Goal: Communication & Community: Participate in discussion

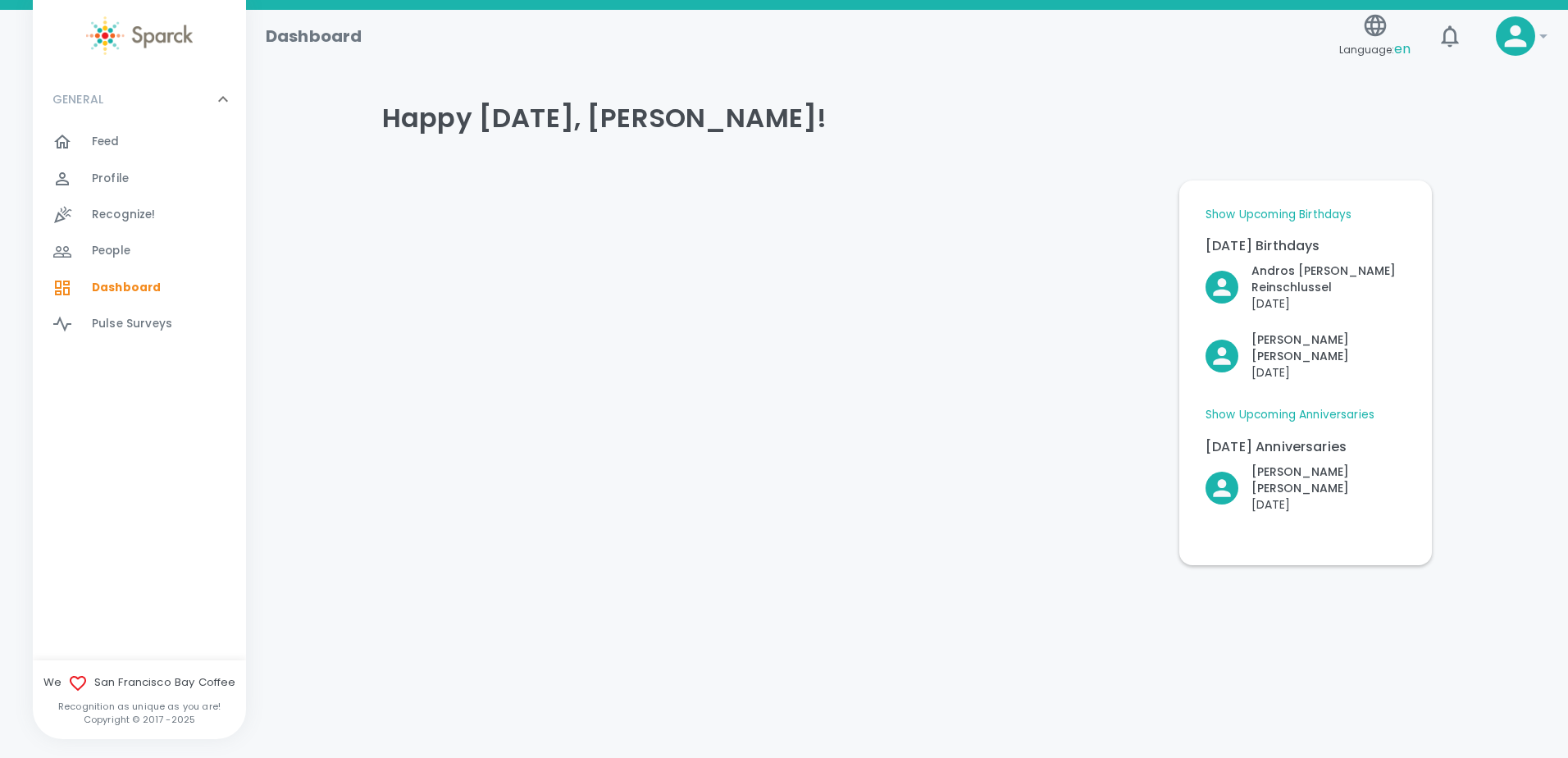
click at [116, 211] on span "Recognize!" at bounding box center [123, 215] width 64 height 17
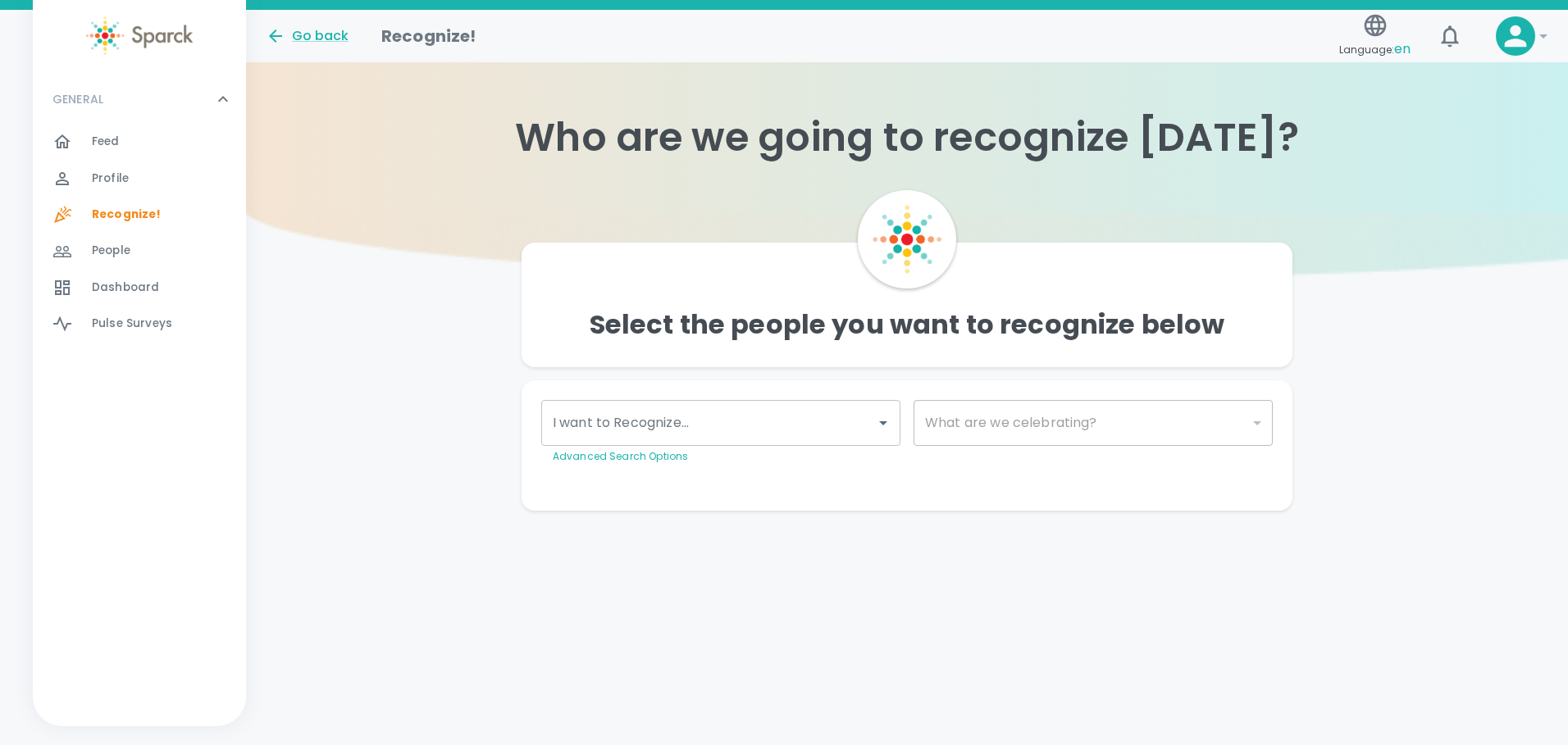
click at [116, 232] on div "People 0" at bounding box center [139, 250] width 214 height 36
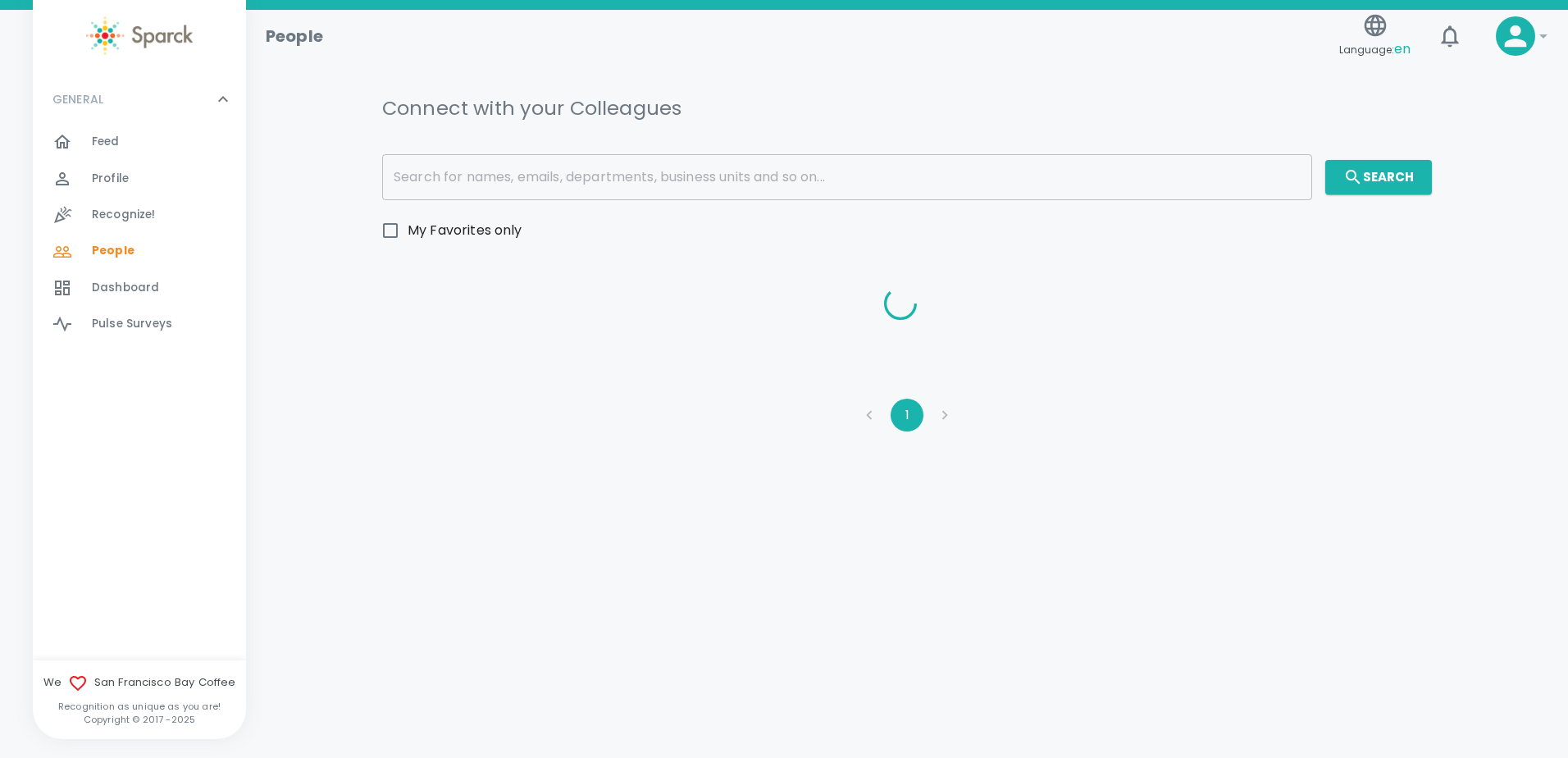
click at [120, 138] on div "Feed 0" at bounding box center [168, 141] width 154 height 23
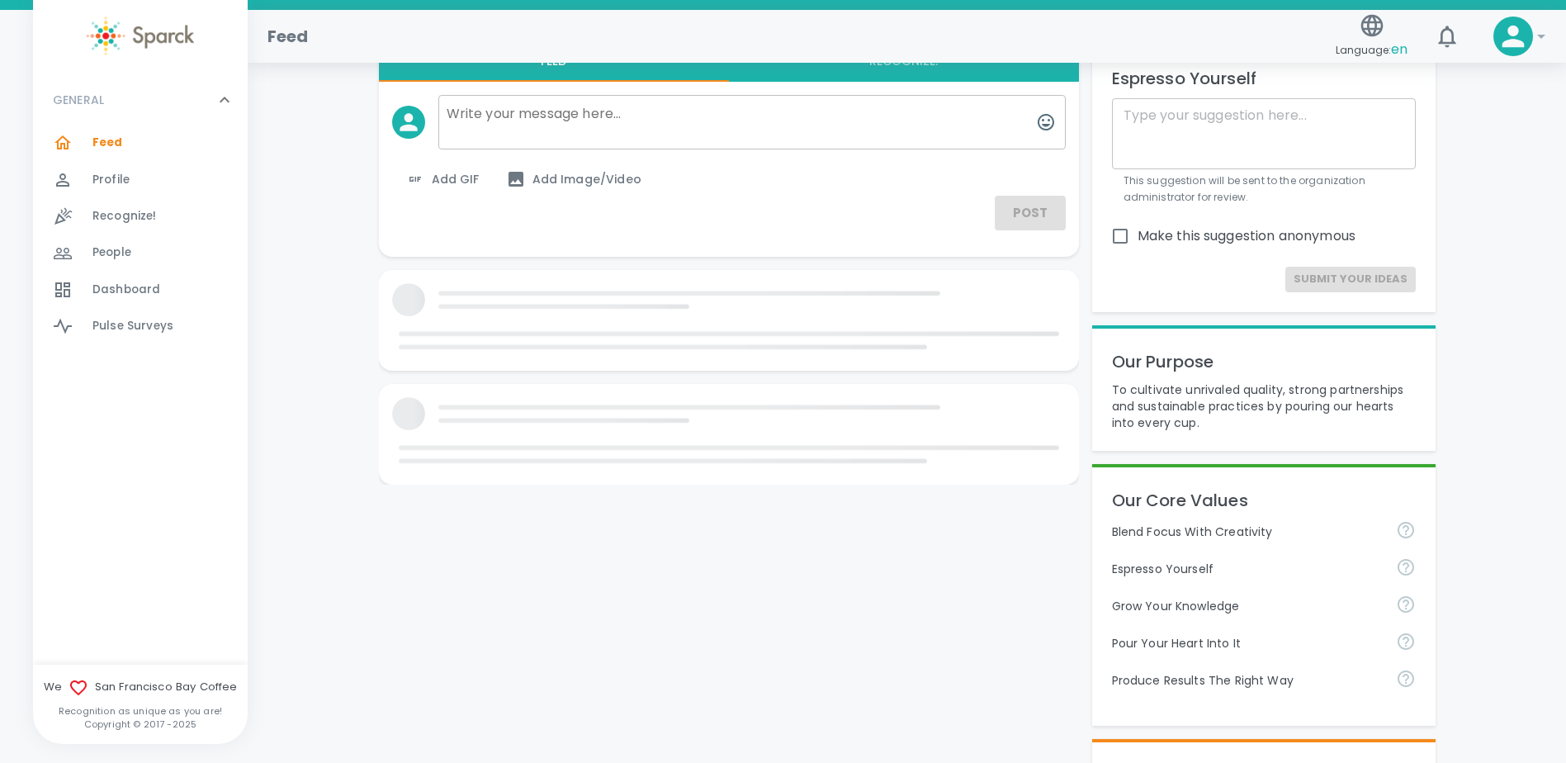
scroll to position [83, 0]
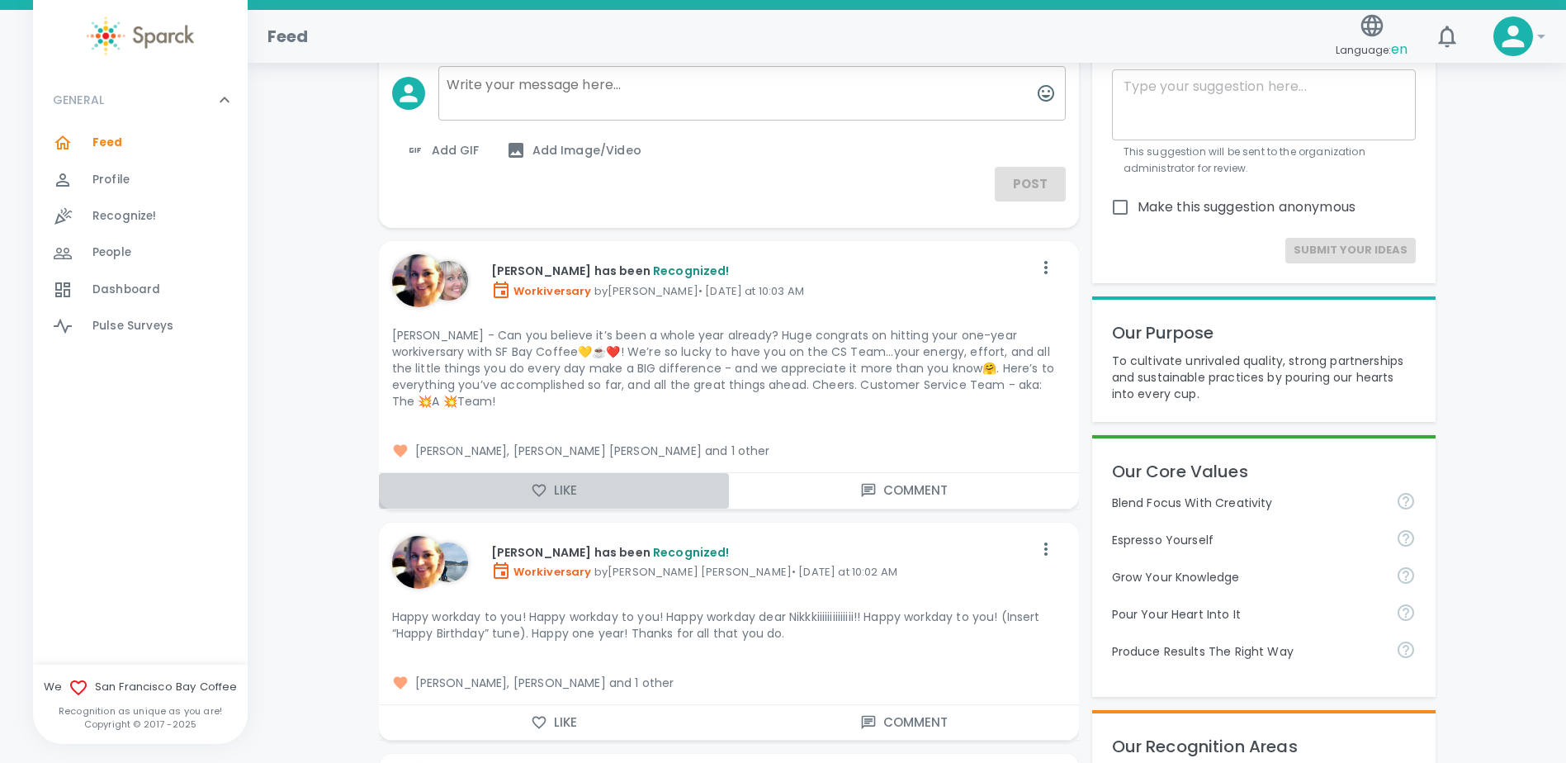
click at [570, 475] on button "Like" at bounding box center [554, 490] width 350 height 35
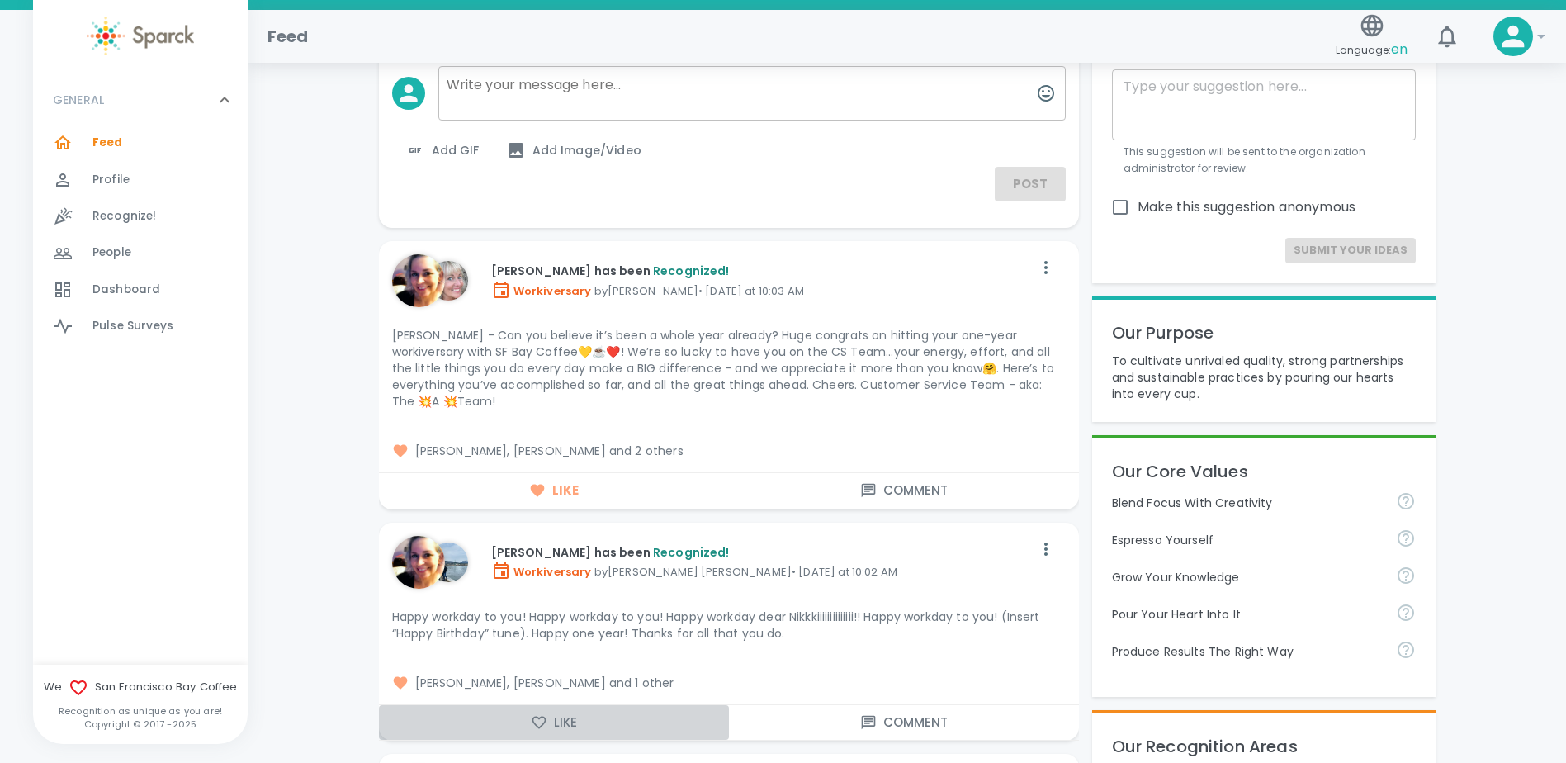
click at [556, 712] on button "Like" at bounding box center [554, 722] width 350 height 35
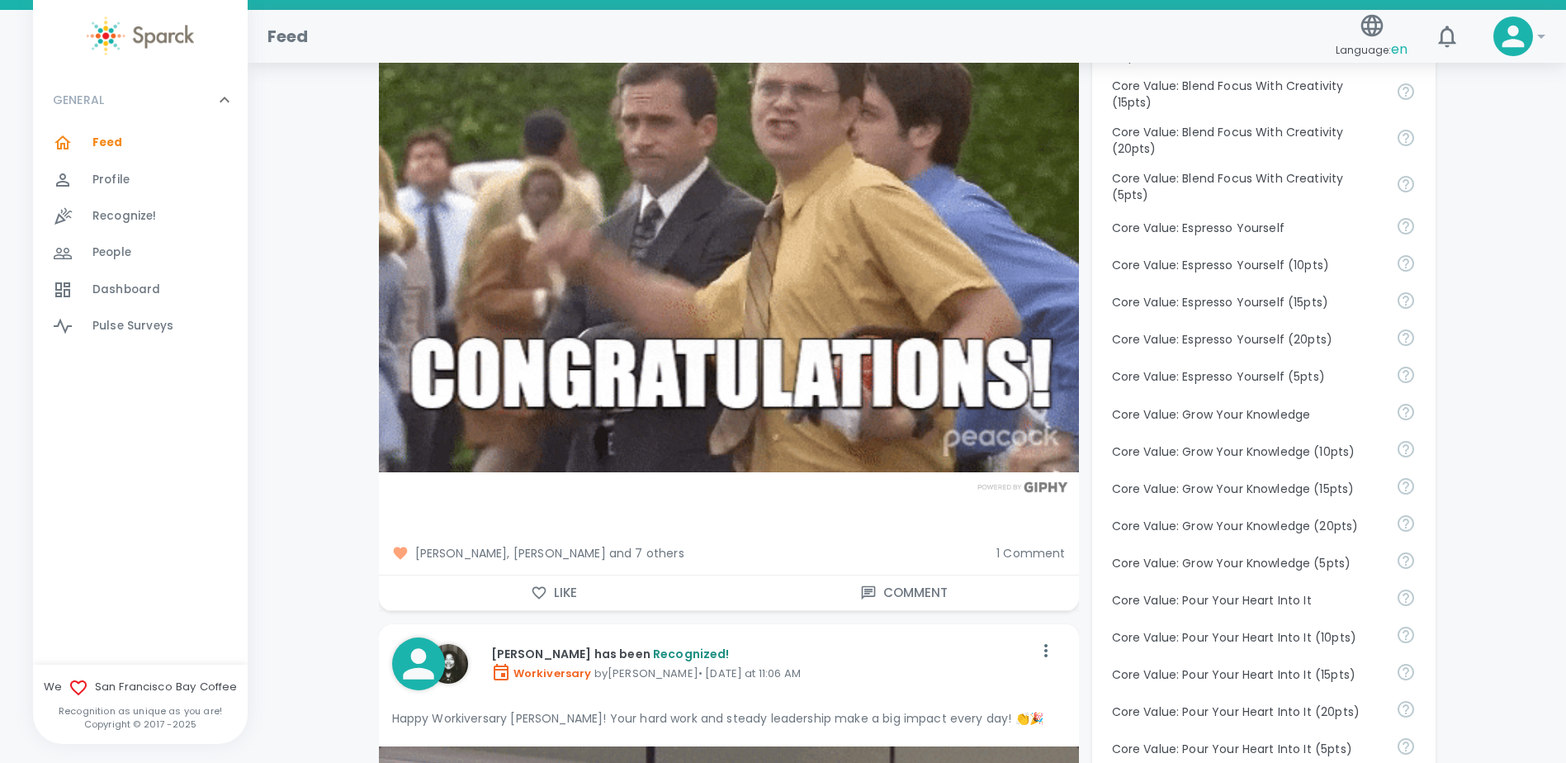
scroll to position [1073, 0]
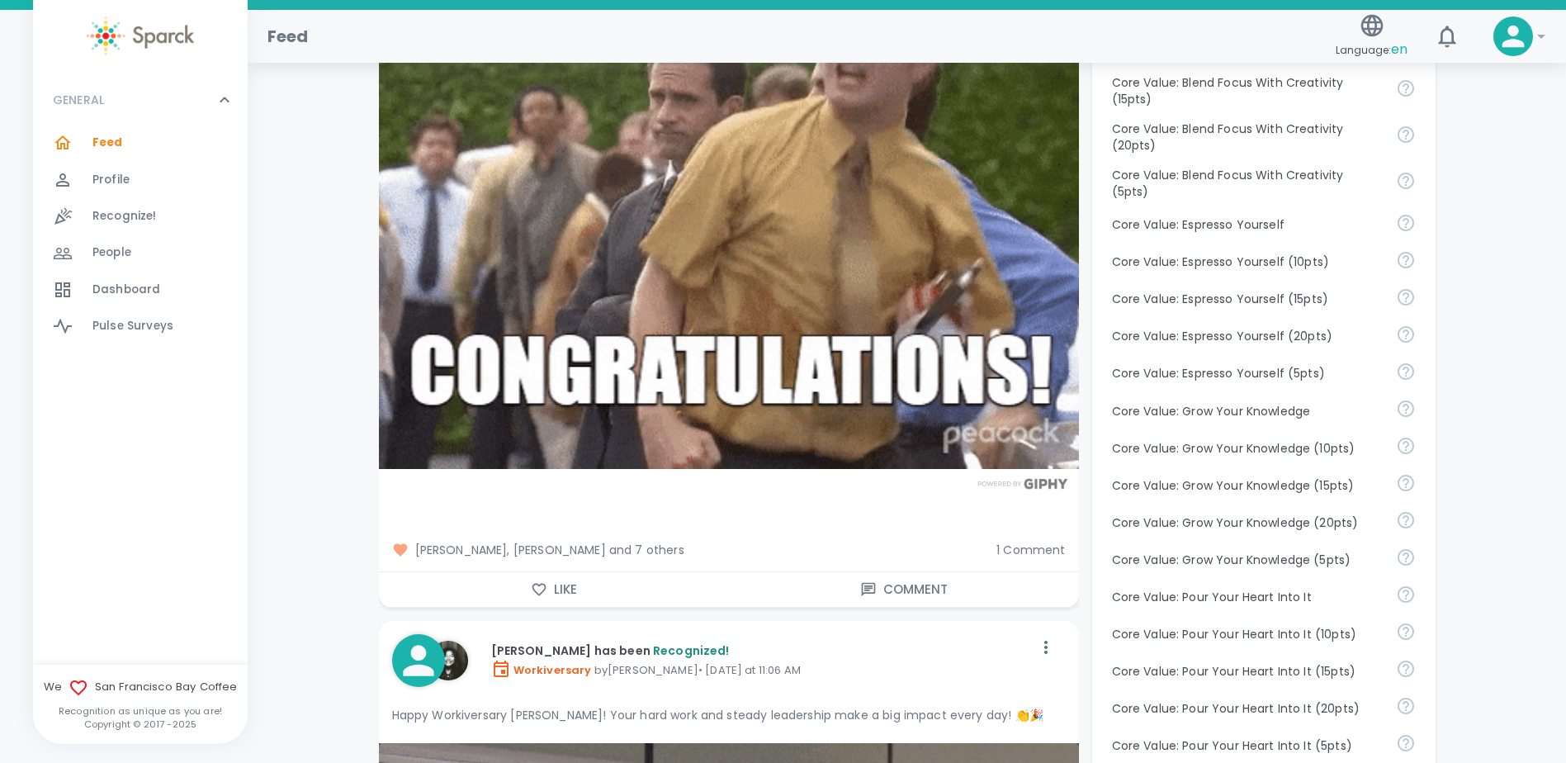
click at [577, 572] on button "Like" at bounding box center [554, 589] width 350 height 35
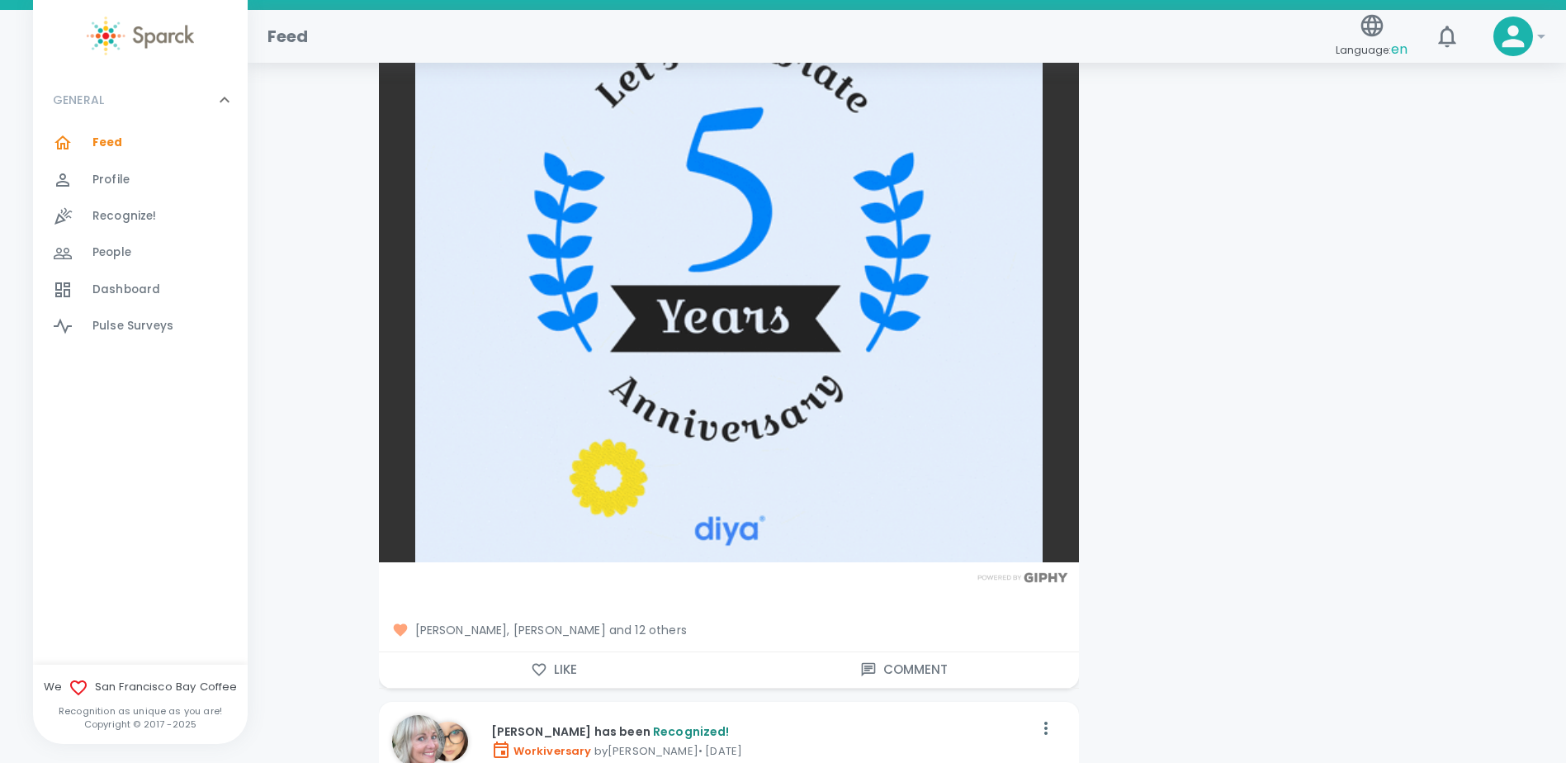
scroll to position [7677, 0]
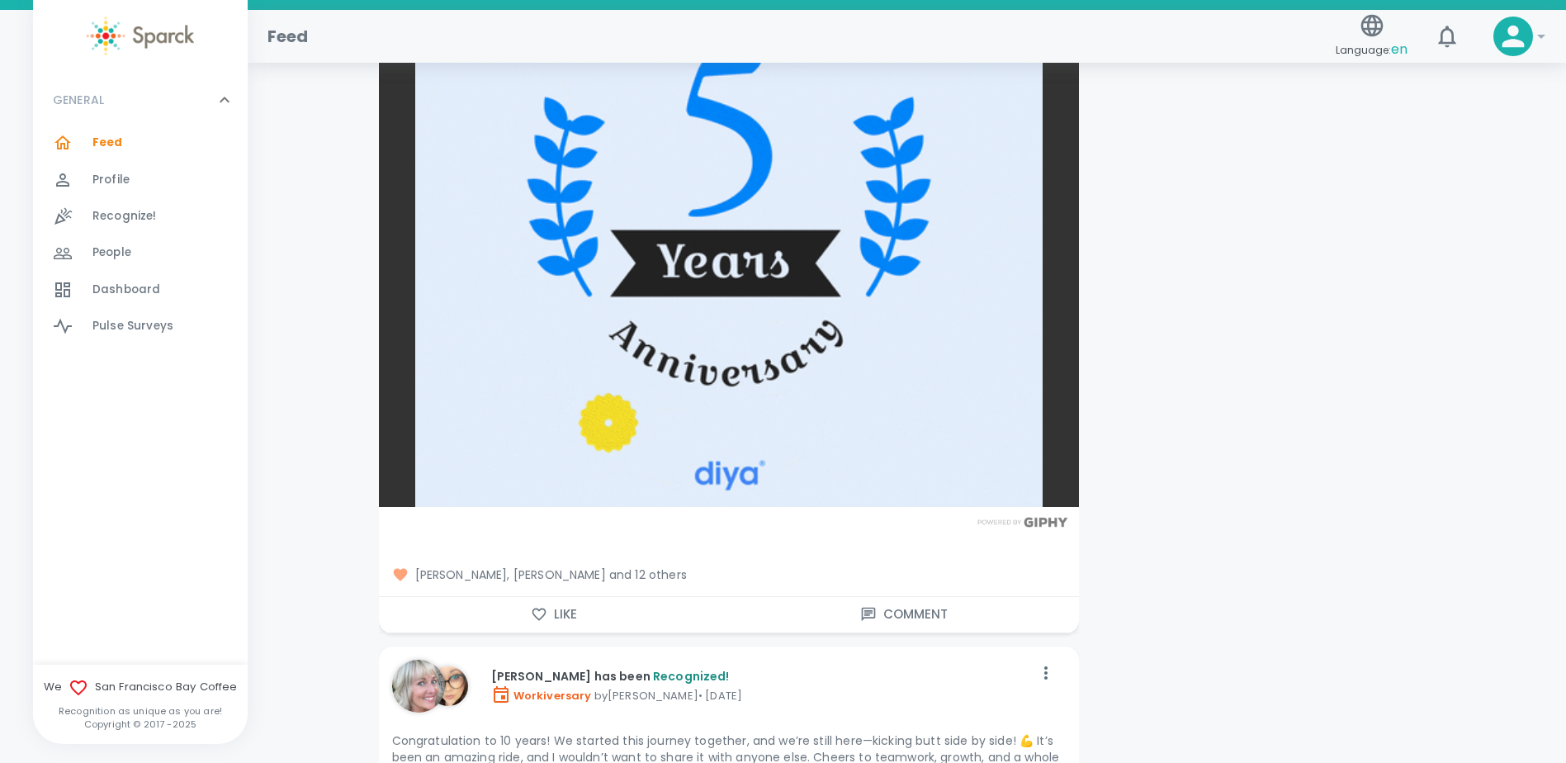
drag, startPoint x: 561, startPoint y: 603, endPoint x: 638, endPoint y: 522, distance: 111.5
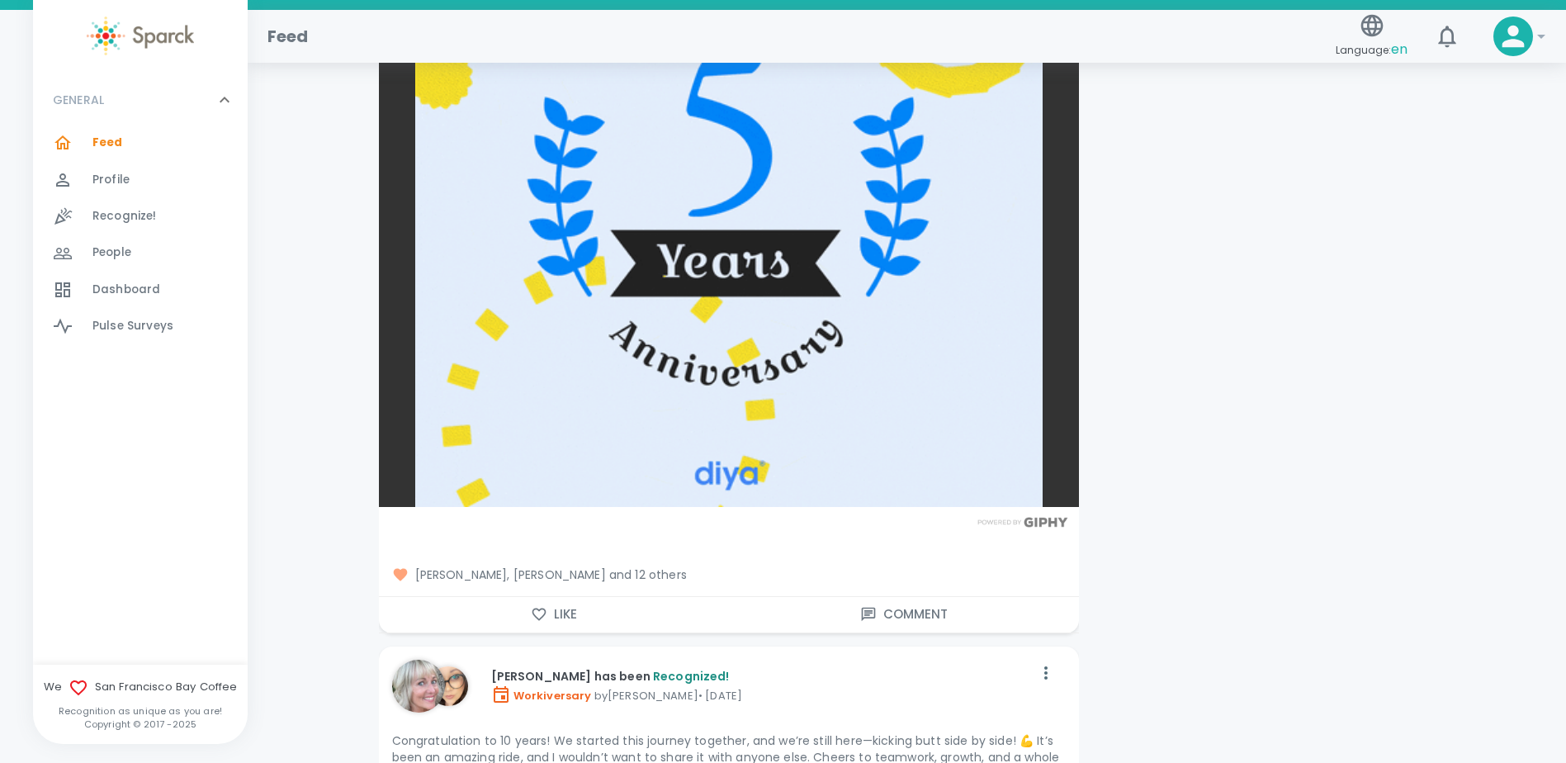
click at [561, 603] on button "Like" at bounding box center [554, 614] width 350 height 35
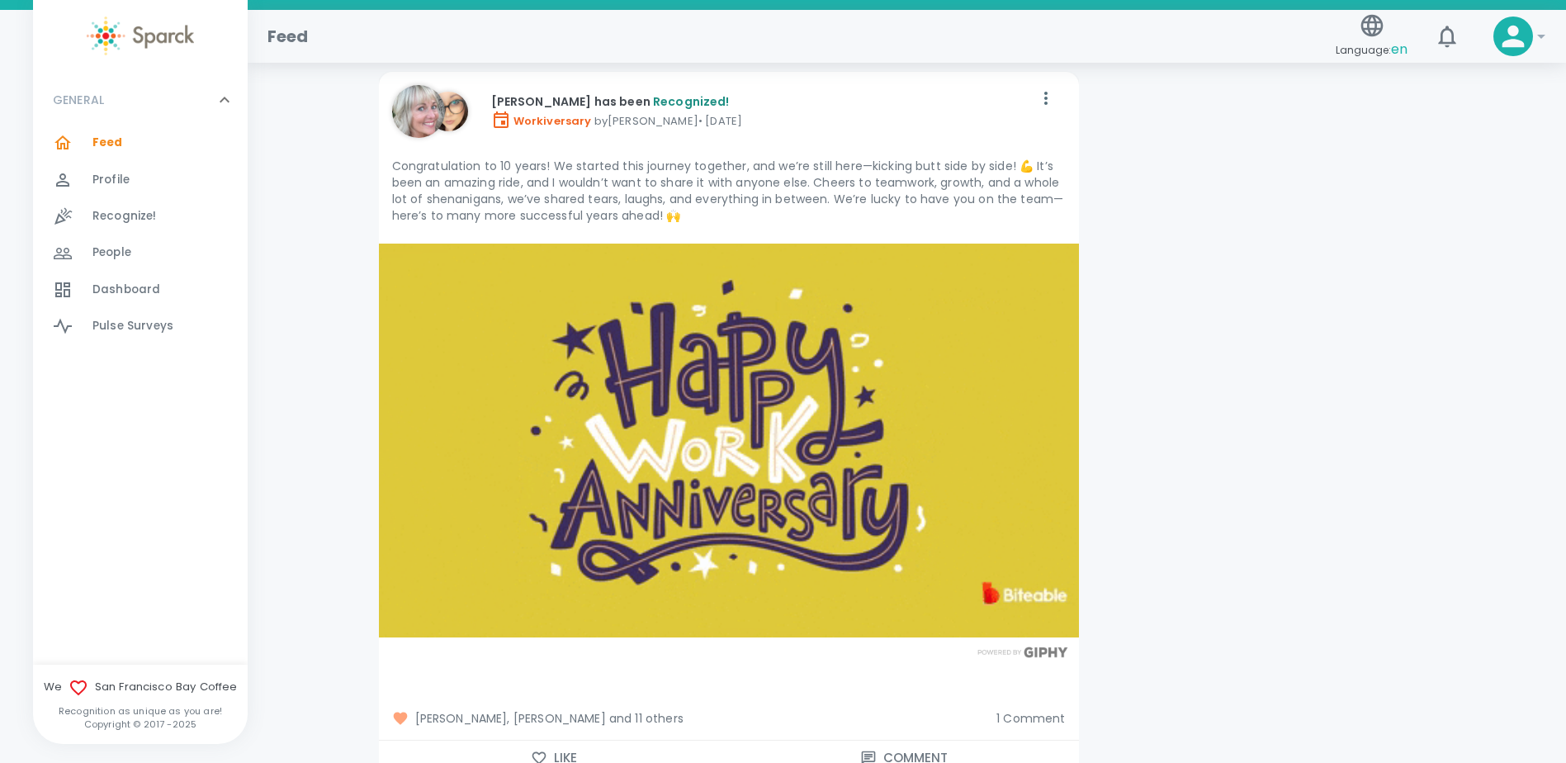
scroll to position [8337, 0]
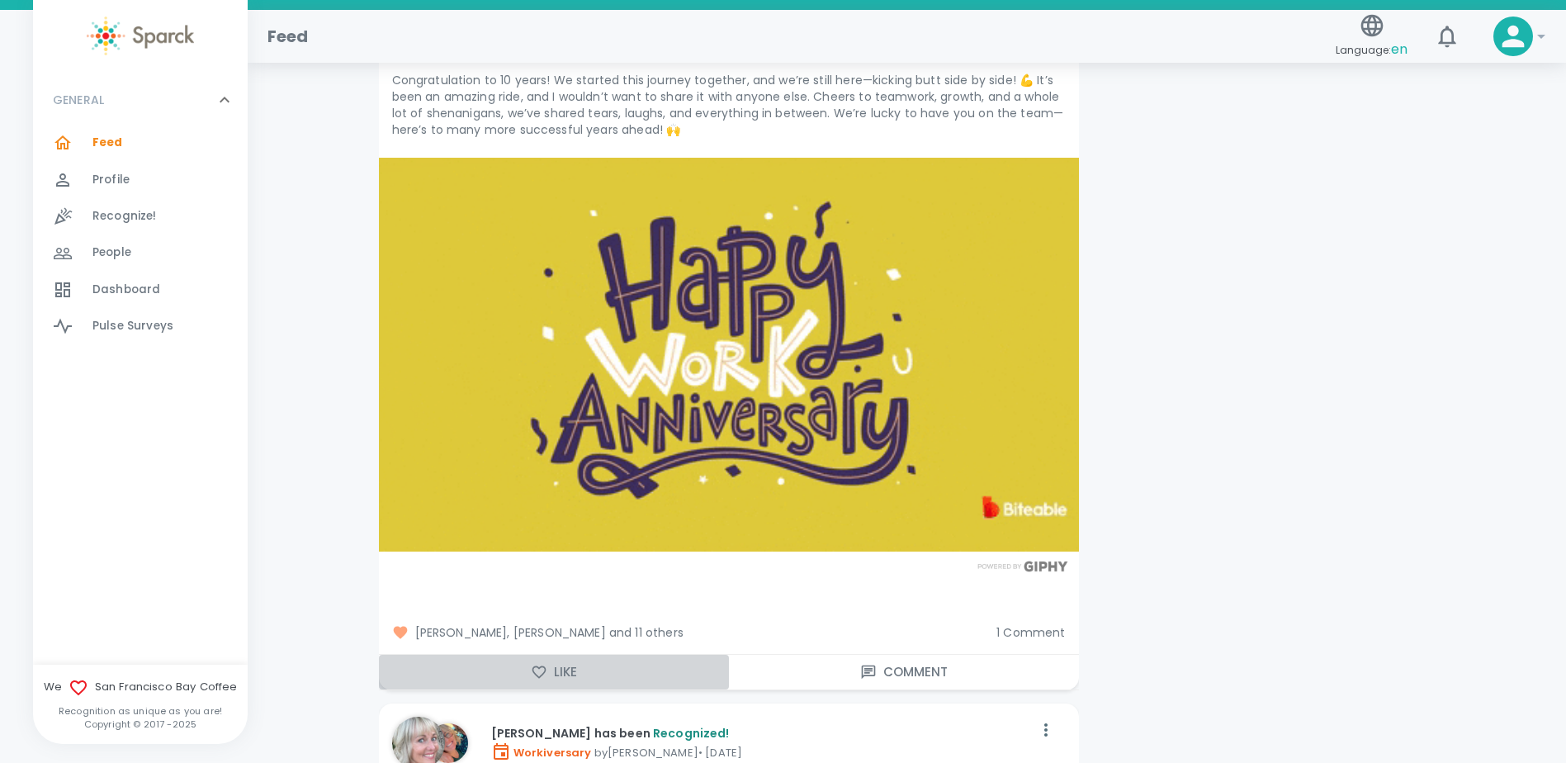
click at [558, 655] on button "Like" at bounding box center [554, 672] width 350 height 35
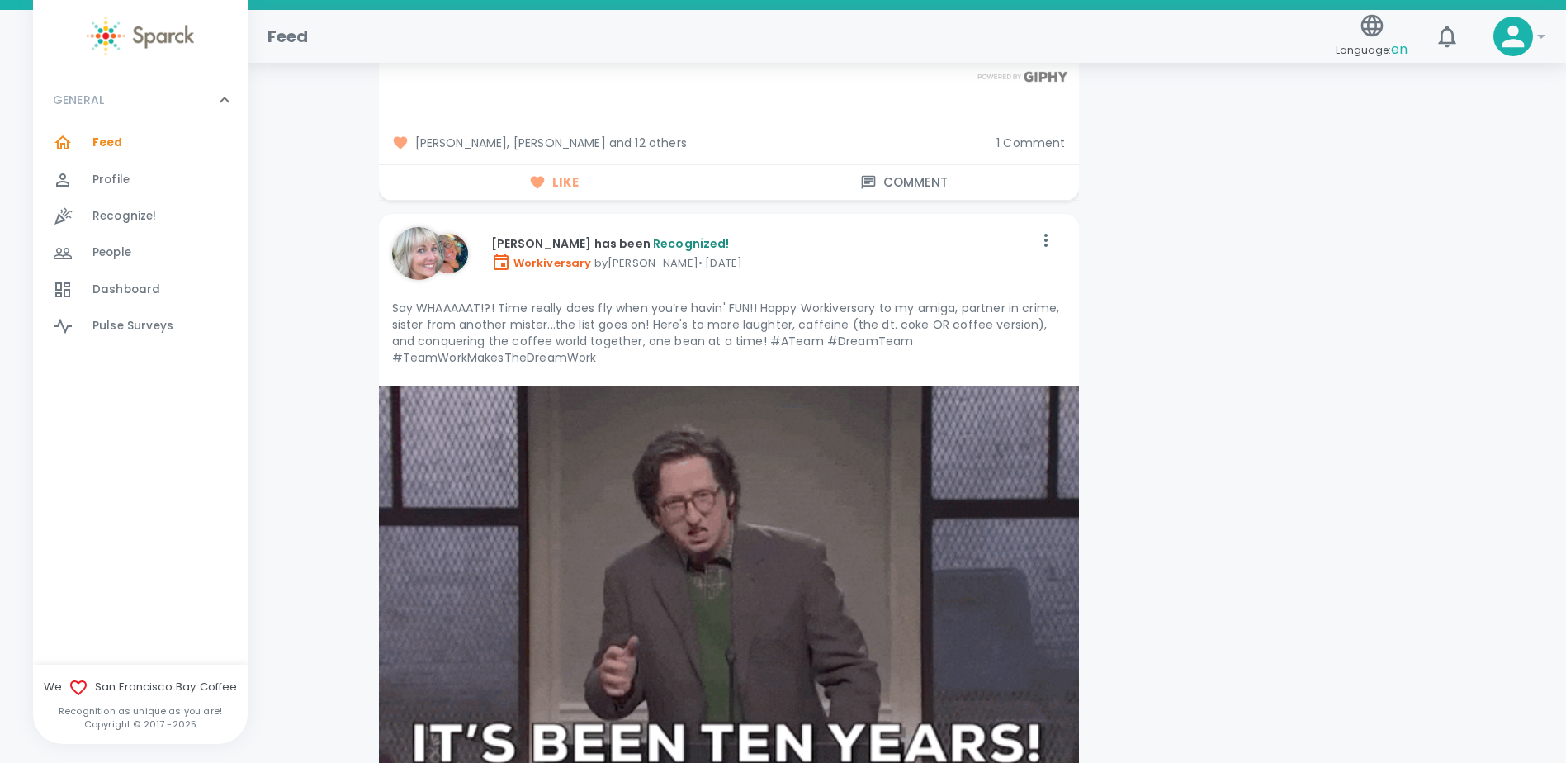
scroll to position [8832, 0]
